Goal: Complete application form

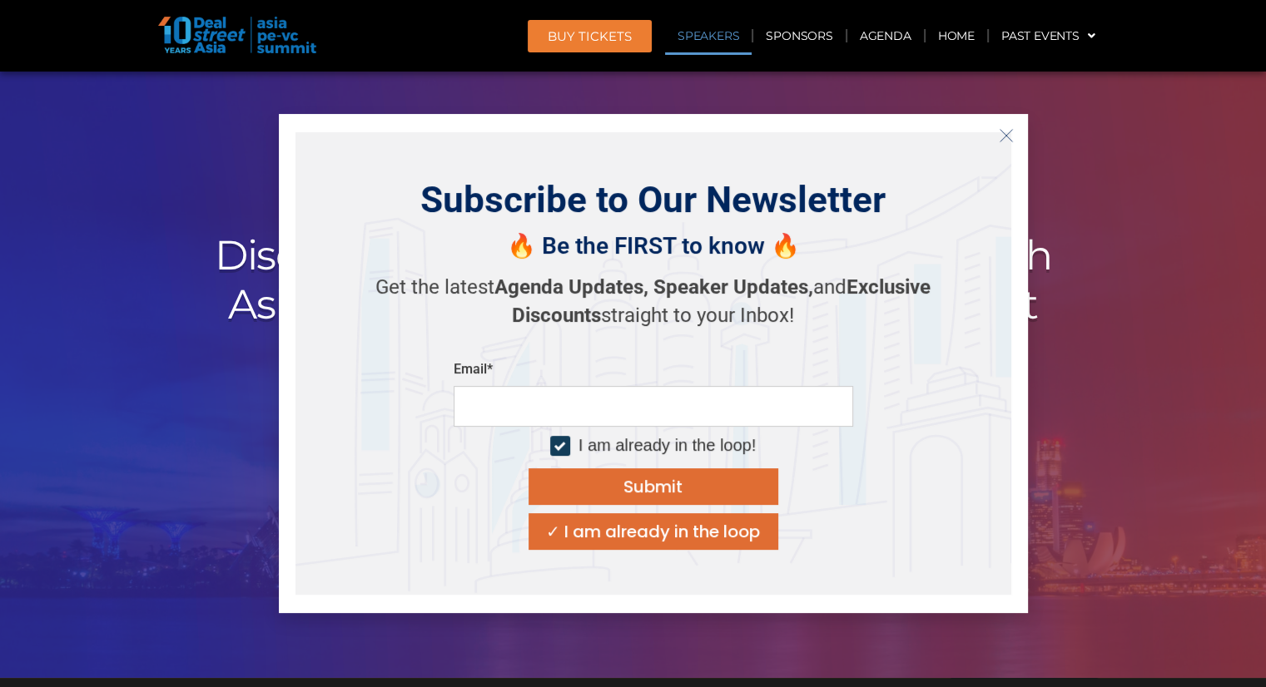
click at [717, 32] on link "Speakers" at bounding box center [708, 36] width 87 height 38
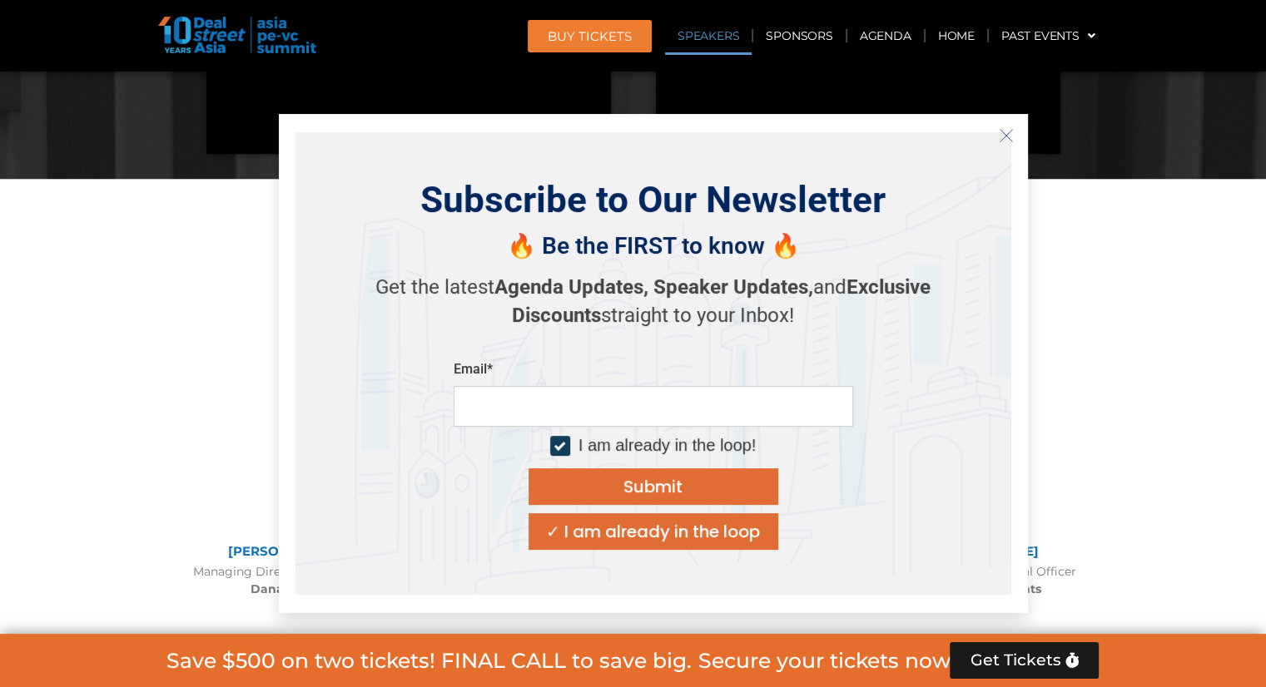
scroll to position [1805, 0]
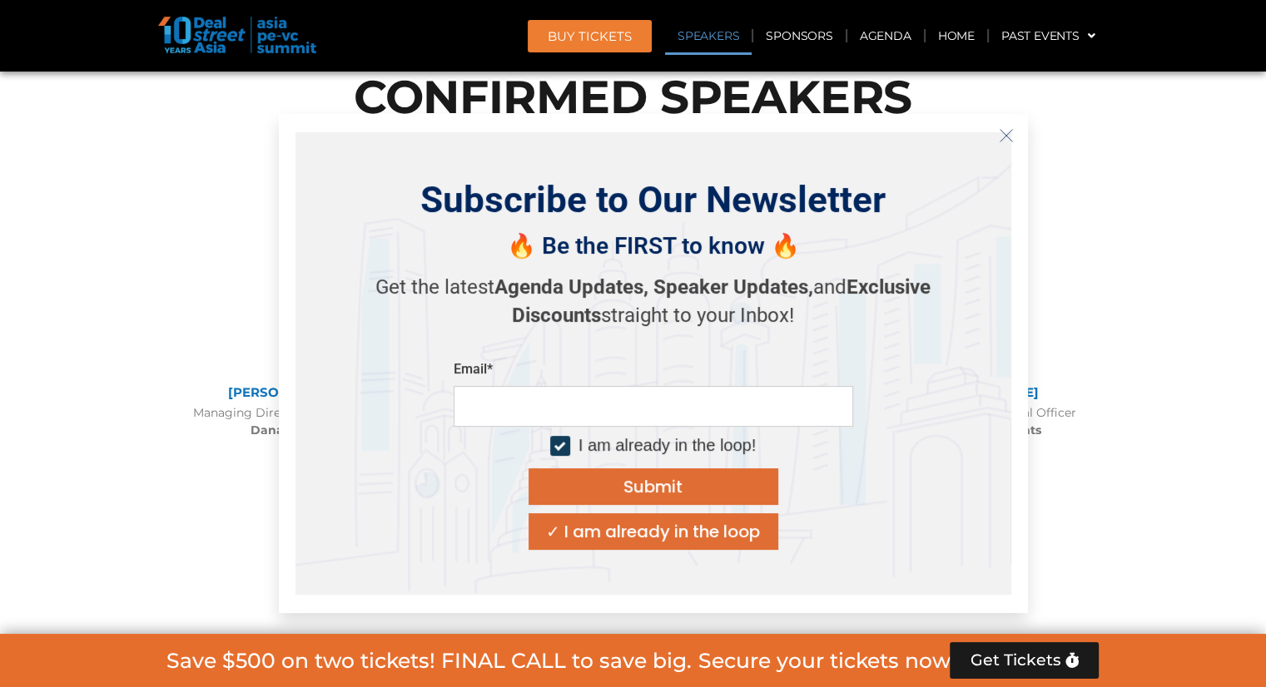
click at [1005, 132] on icon "Close" at bounding box center [1006, 135] width 15 height 15
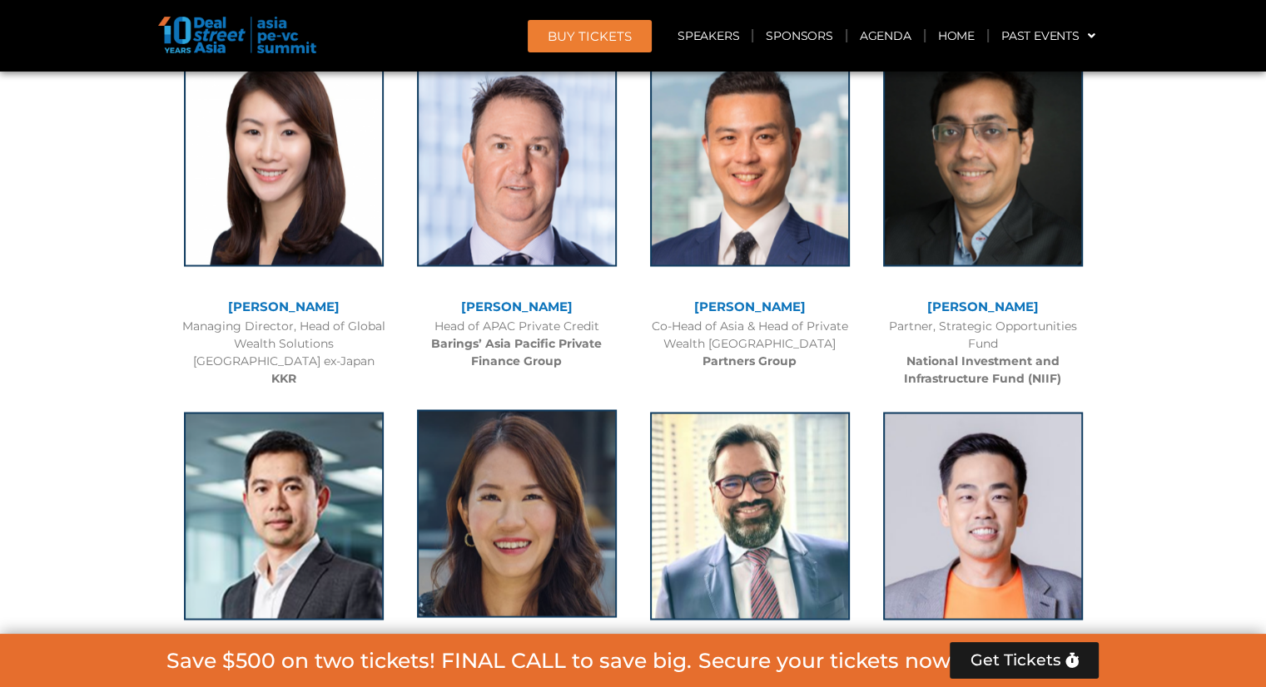
scroll to position [3137, 0]
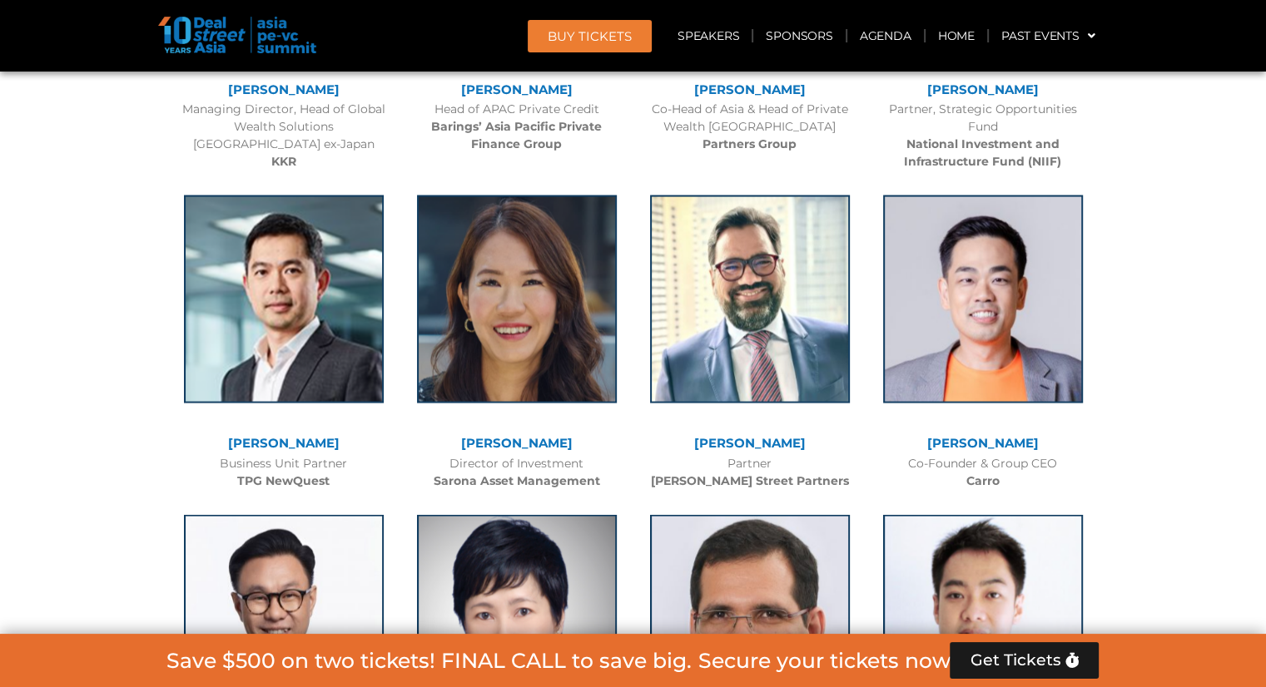
click at [496, 479] on b "Sarona Asset Management" at bounding box center [517, 480] width 166 height 15
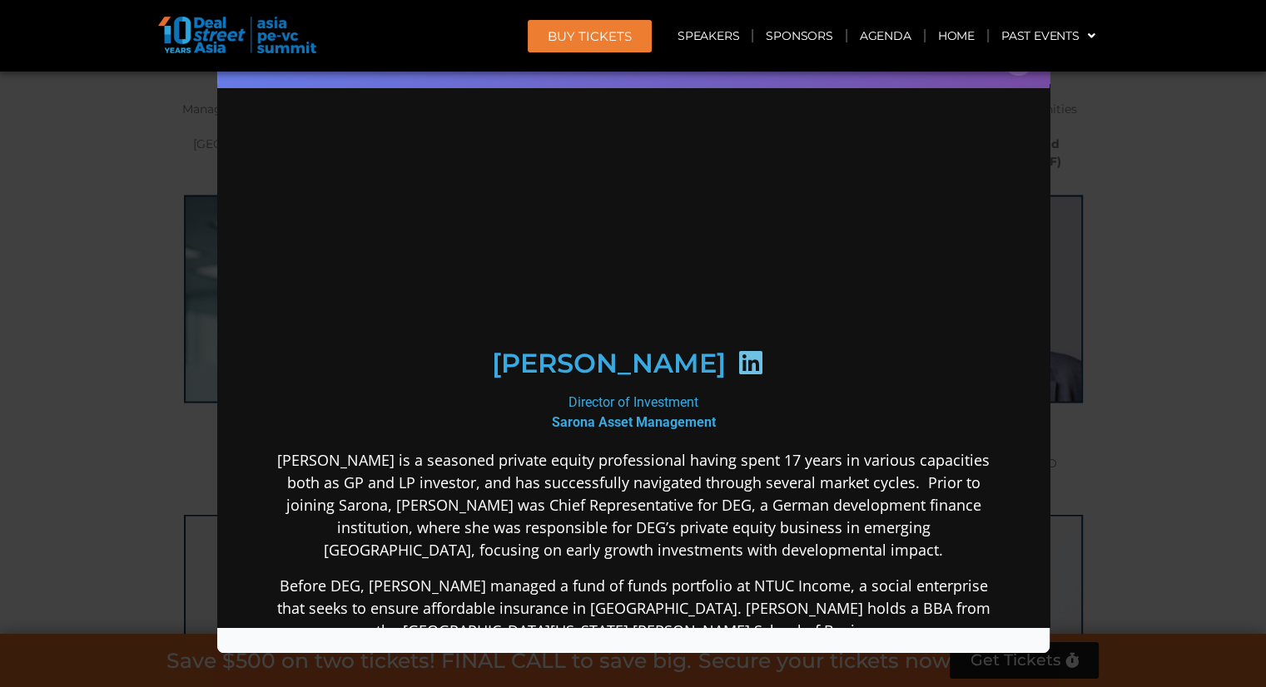
scroll to position [0, 0]
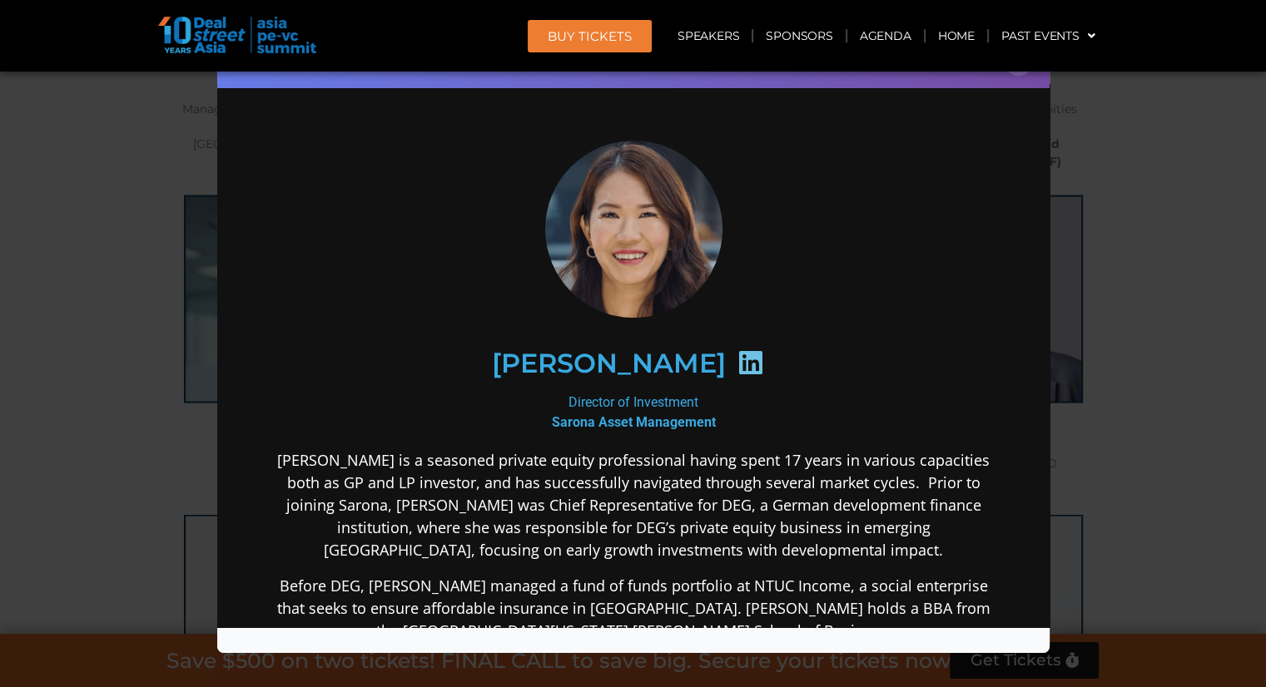
click at [606, 420] on b "Sarona Asset Management" at bounding box center [633, 422] width 164 height 16
copy div "Sarona Asset Management"
click at [1127, 341] on div "Speaker Profile ×" at bounding box center [633, 343] width 1266 height 687
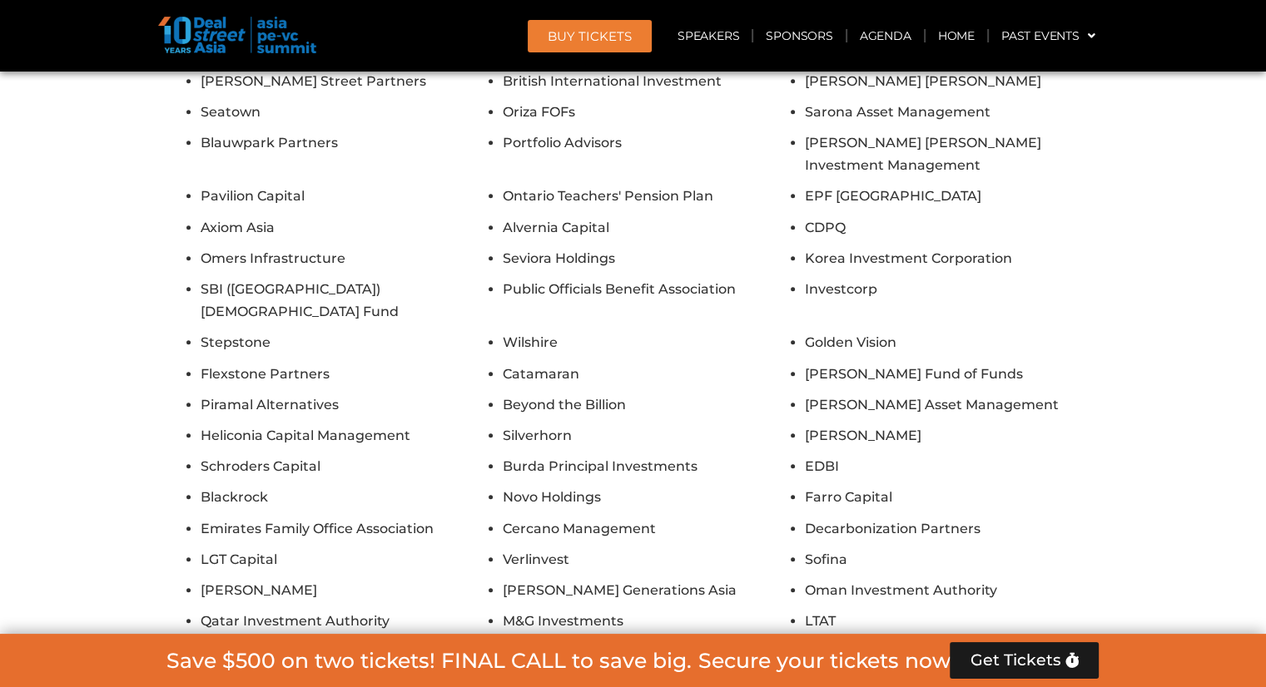
scroll to position [14206, 0]
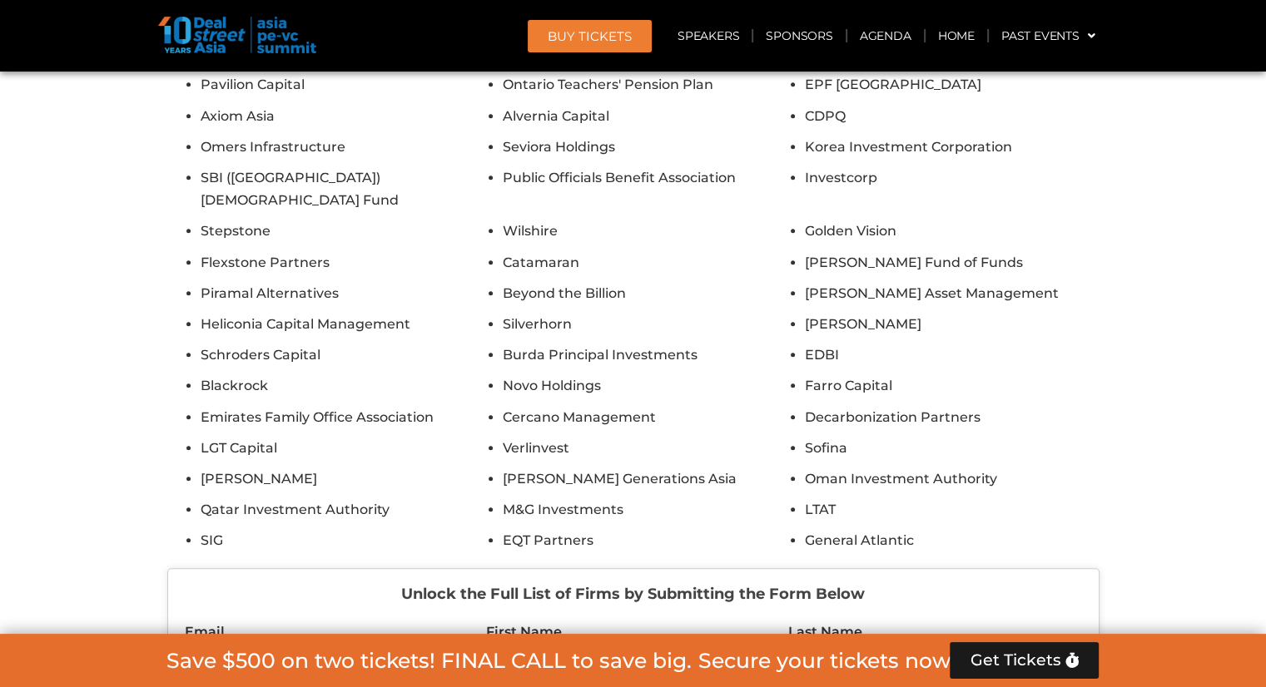
scroll to position [14372, 0]
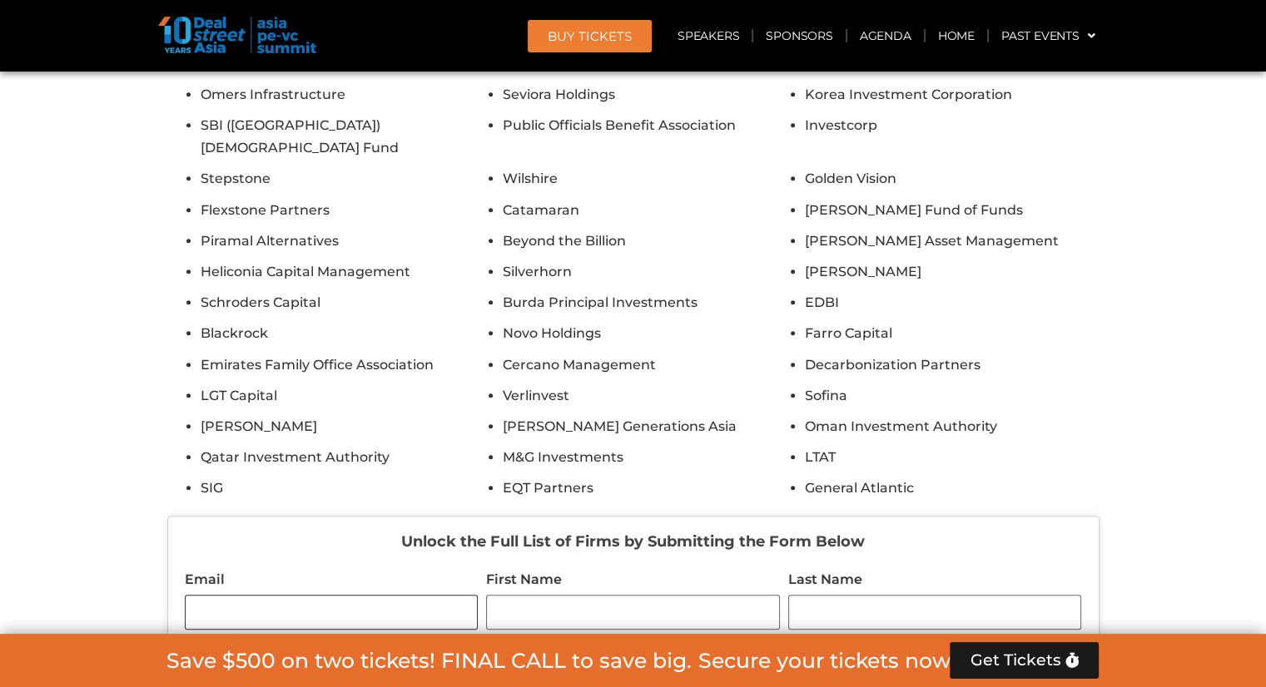
click at [406, 595] on input "Email" at bounding box center [332, 612] width 294 height 35
click at [543, 595] on input "First Name" at bounding box center [633, 612] width 294 height 35
click at [816, 595] on input "Last Name" at bounding box center [935, 612] width 294 height 35
click at [328, 677] on input "Designation" at bounding box center [332, 694] width 294 height 35
click at [557, 677] on input "Company" at bounding box center [633, 694] width 294 height 35
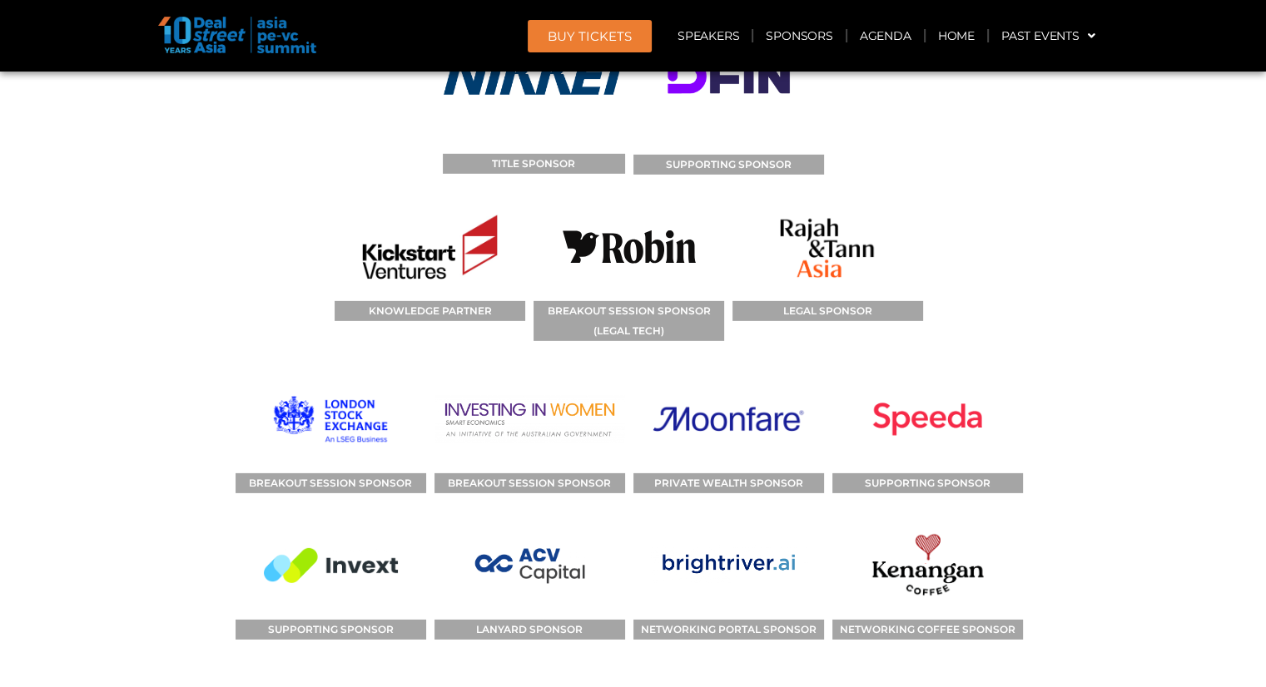
scroll to position [17784, 0]
